Goal: Task Accomplishment & Management: Use online tool/utility

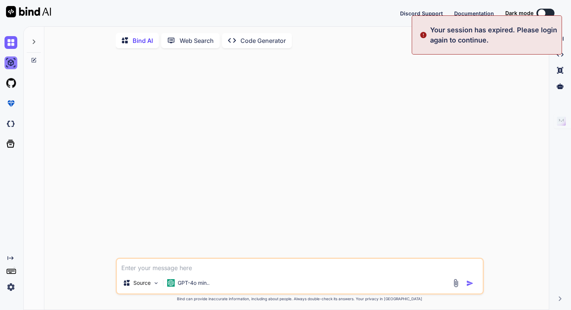
type textarea "x"
click at [11, 63] on img at bounding box center [11, 62] width 13 height 13
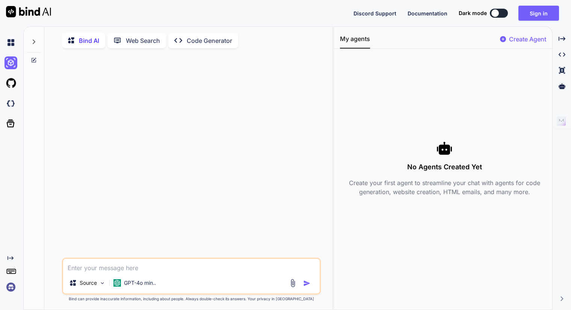
click at [533, 38] on p "Create Agent" at bounding box center [527, 39] width 37 height 9
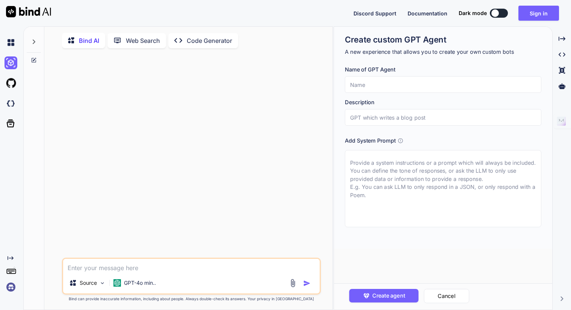
click at [385, 80] on input "text" at bounding box center [443, 84] width 197 height 17
click at [9, 126] on icon at bounding box center [10, 123] width 11 height 11
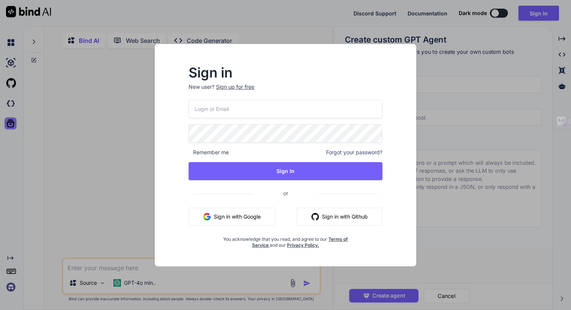
type input "[EMAIL_ADDRESS][DOMAIN_NAME]"
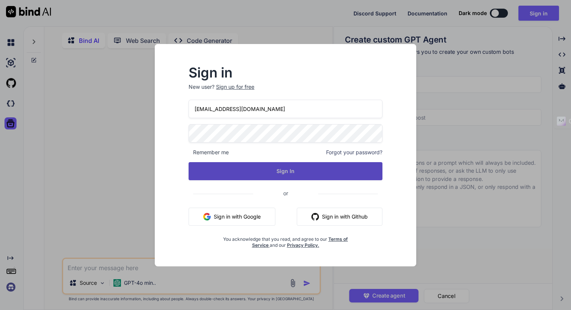
click at [248, 167] on button "Sign In" at bounding box center [286, 171] width 194 height 18
click at [286, 166] on button "Sign In" at bounding box center [286, 171] width 194 height 18
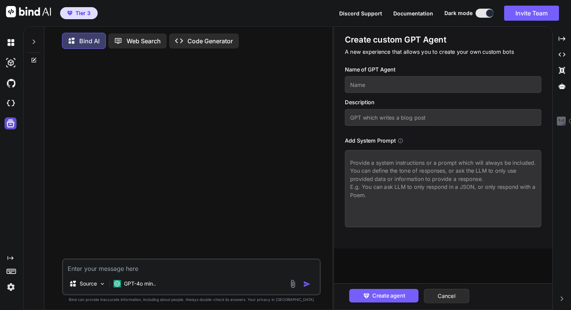
click at [9, 121] on icon at bounding box center [11, 124] width 8 height 8
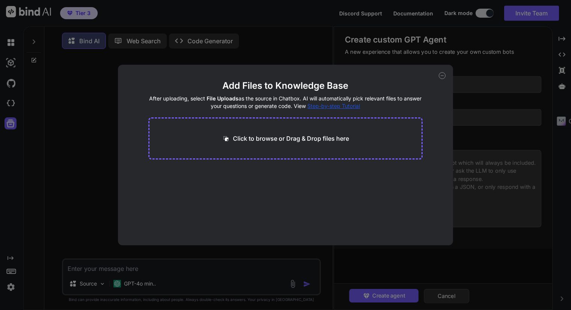
click at [443, 78] on icon at bounding box center [442, 75] width 7 height 7
